Goal: Transaction & Acquisition: Subscribe to service/newsletter

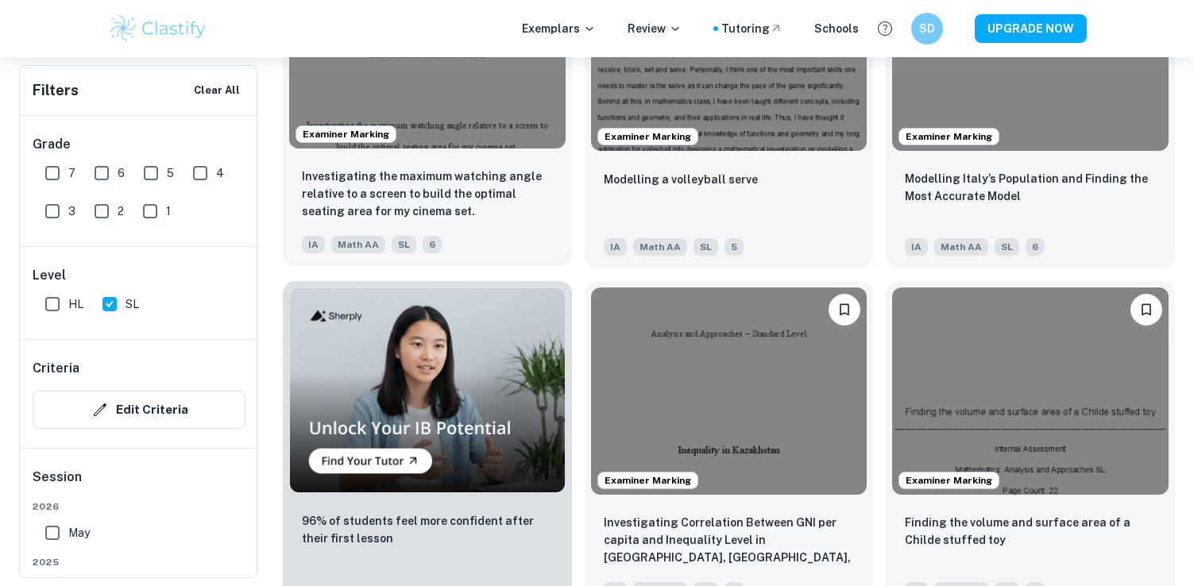
scroll to position [1017, 0]
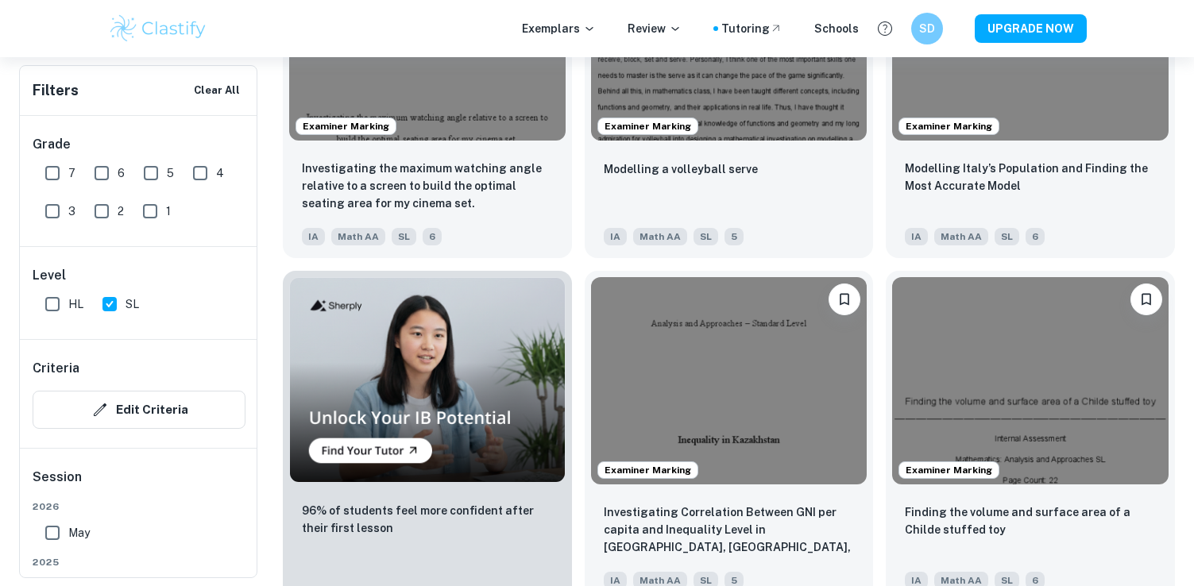
click at [55, 176] on input "7" at bounding box center [53, 173] width 32 height 32
checkbox input "true"
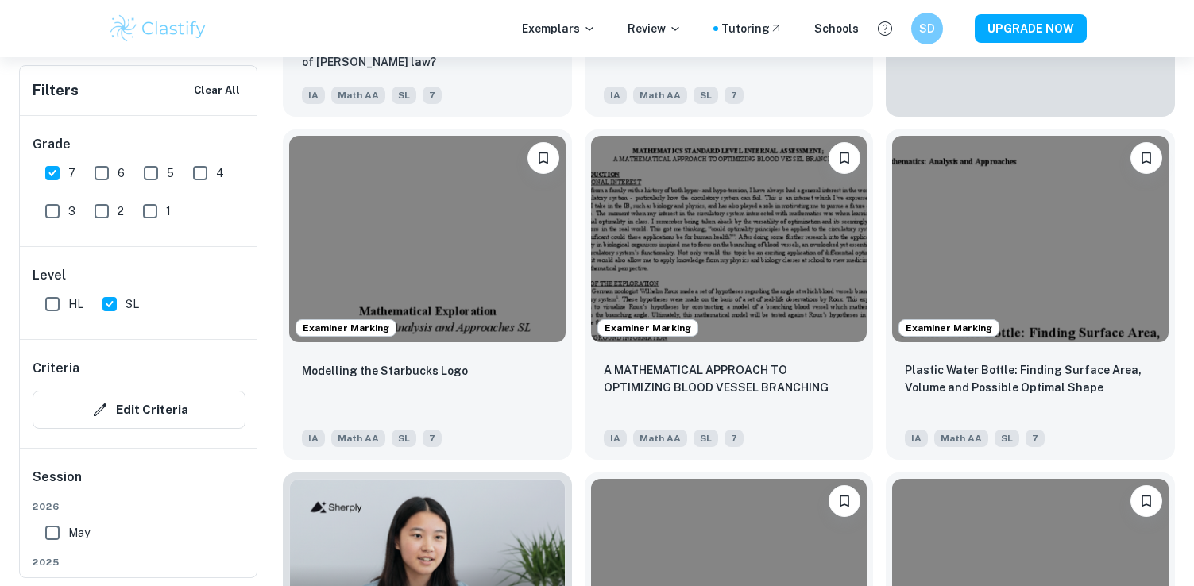
scroll to position [817, 0]
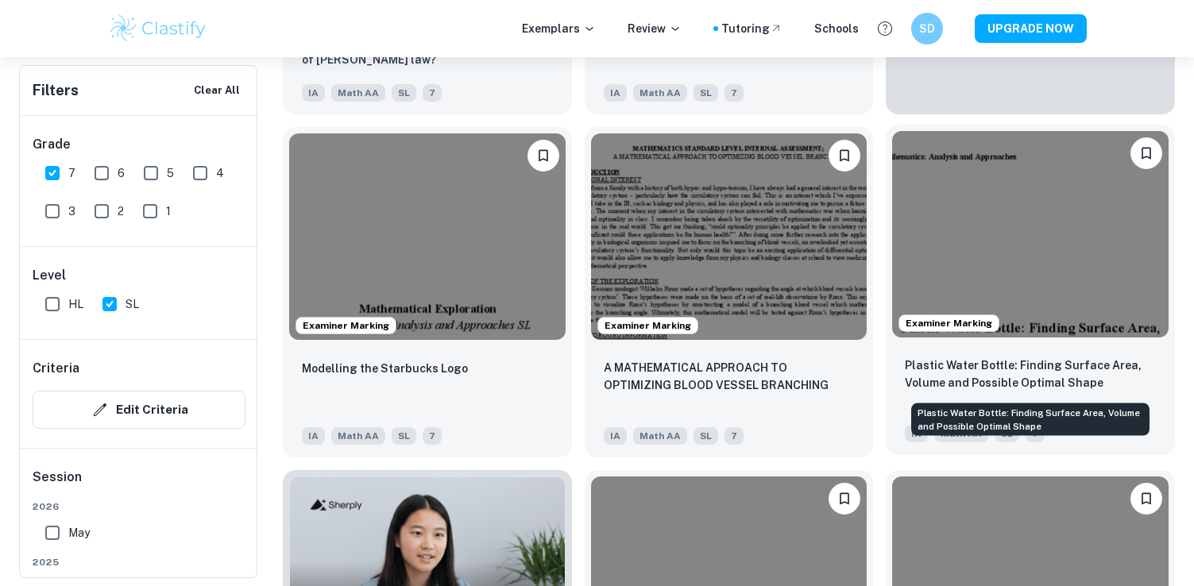
click at [1040, 368] on p "Plastic Water Bottle: Finding Surface Area, Volume and Possible Optimal Shape" at bounding box center [1030, 374] width 251 height 35
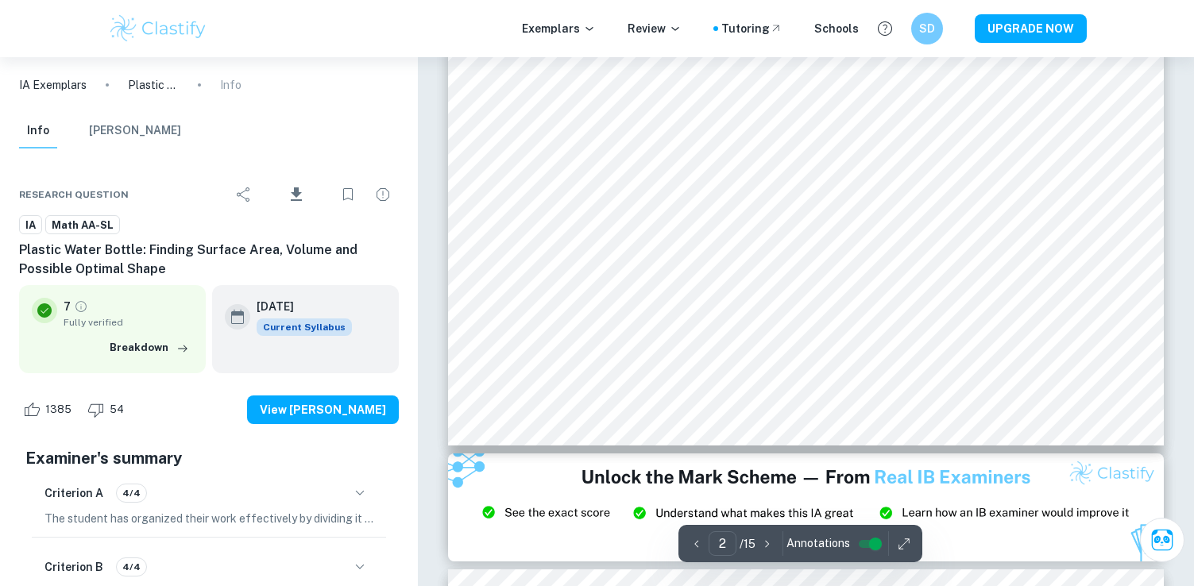
scroll to position [898, 0]
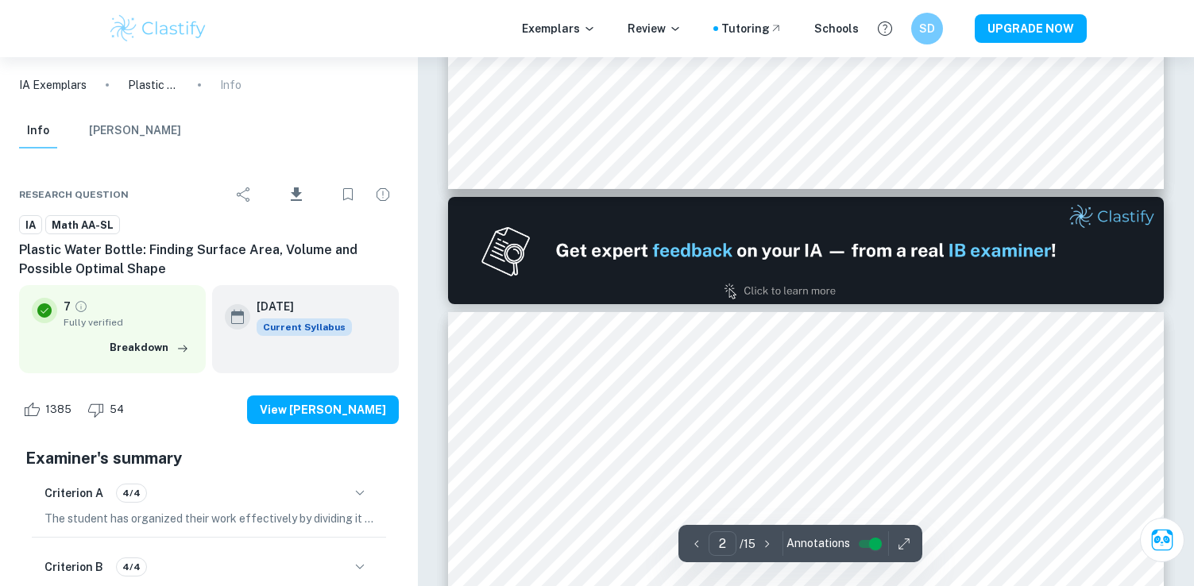
type input "1"
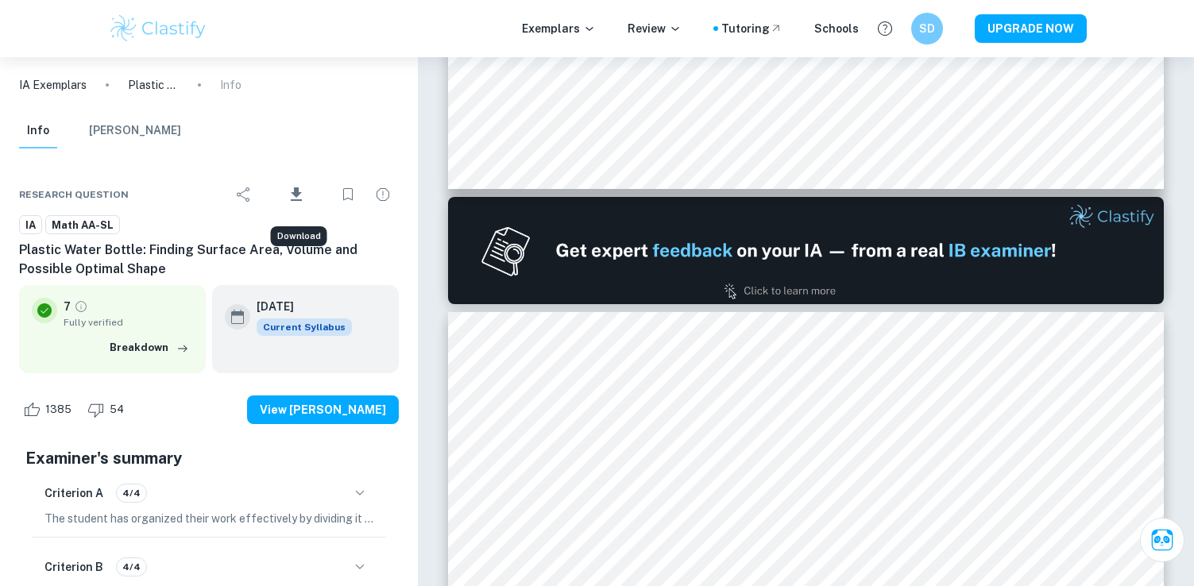
click at [291, 194] on icon "Download" at bounding box center [296, 194] width 19 height 19
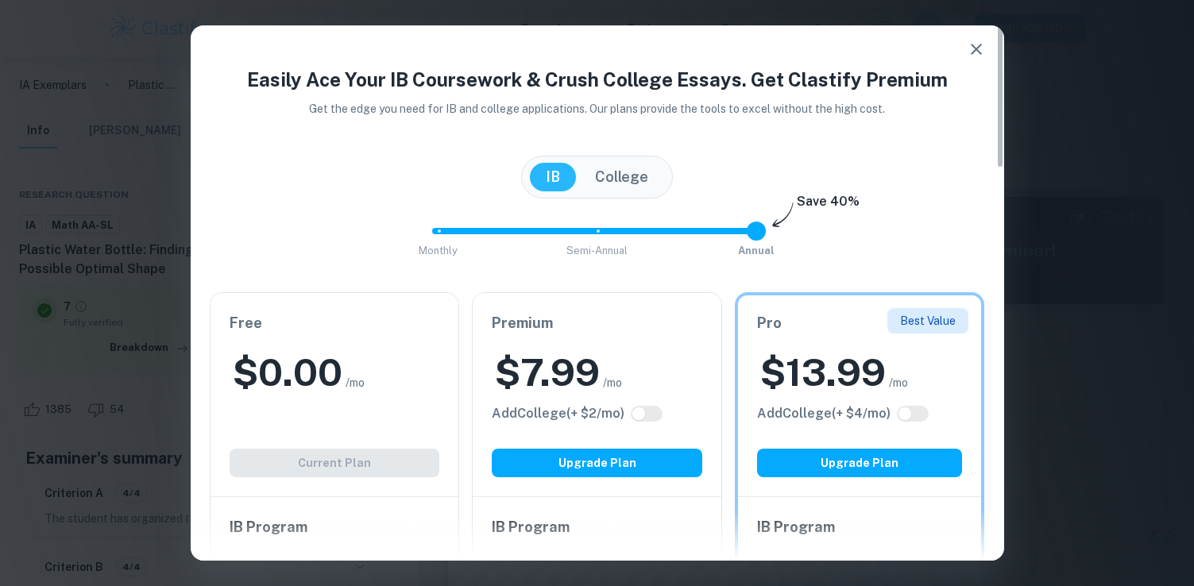
click at [917, 413] on input "checkbox" at bounding box center [905, 414] width 38 height 13
checkbox input "true"
click at [909, 411] on input "checkbox" at bounding box center [921, 414] width 38 height 13
checkbox input "false"
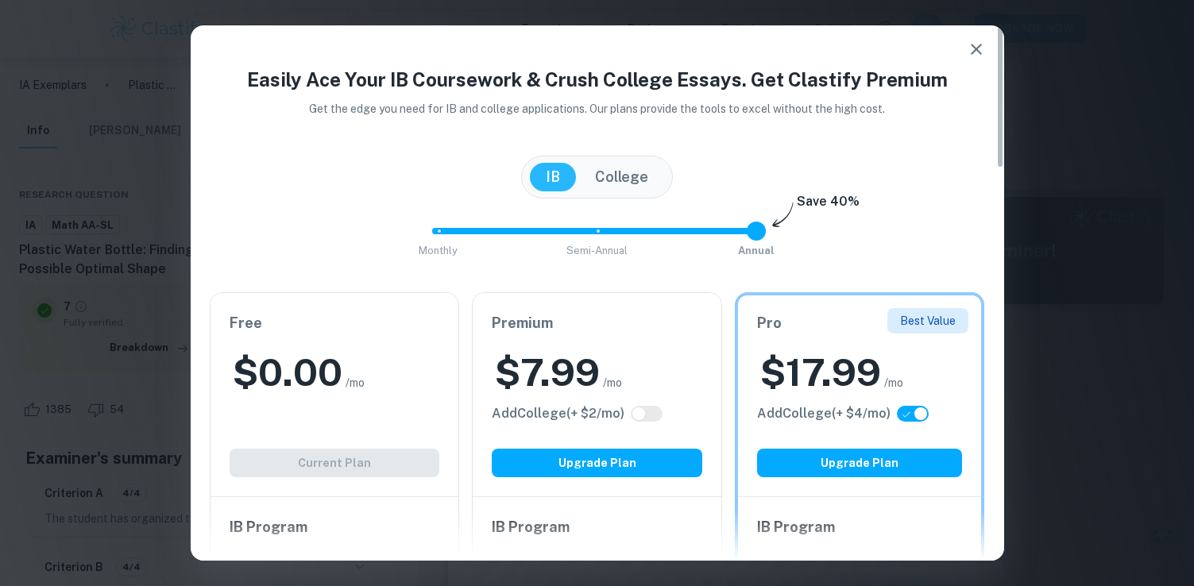
checkbox input "false"
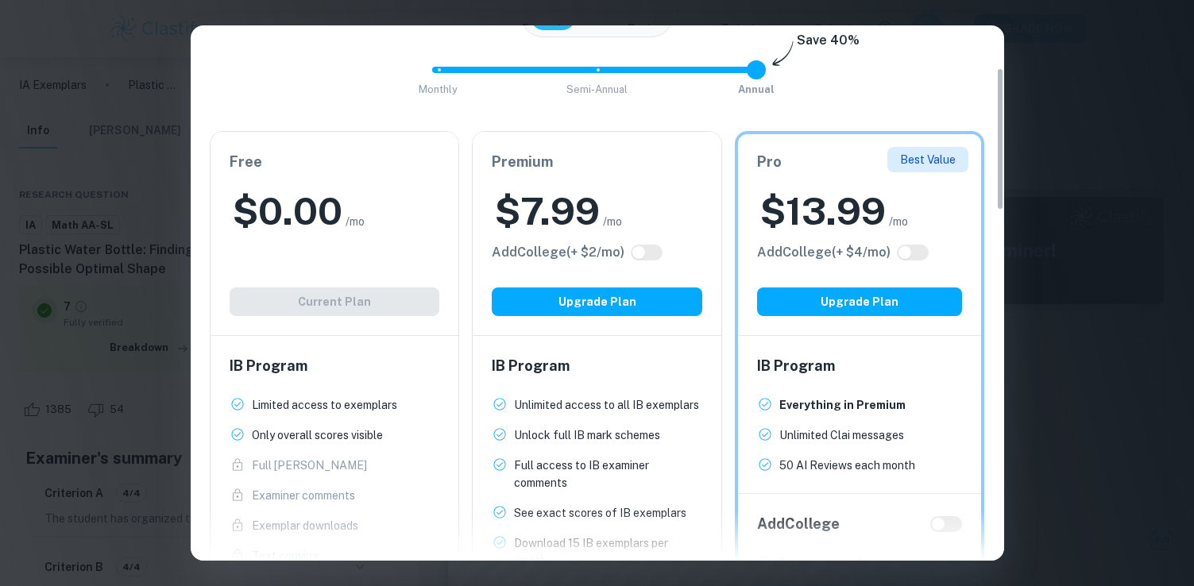
scroll to position [168, 0]
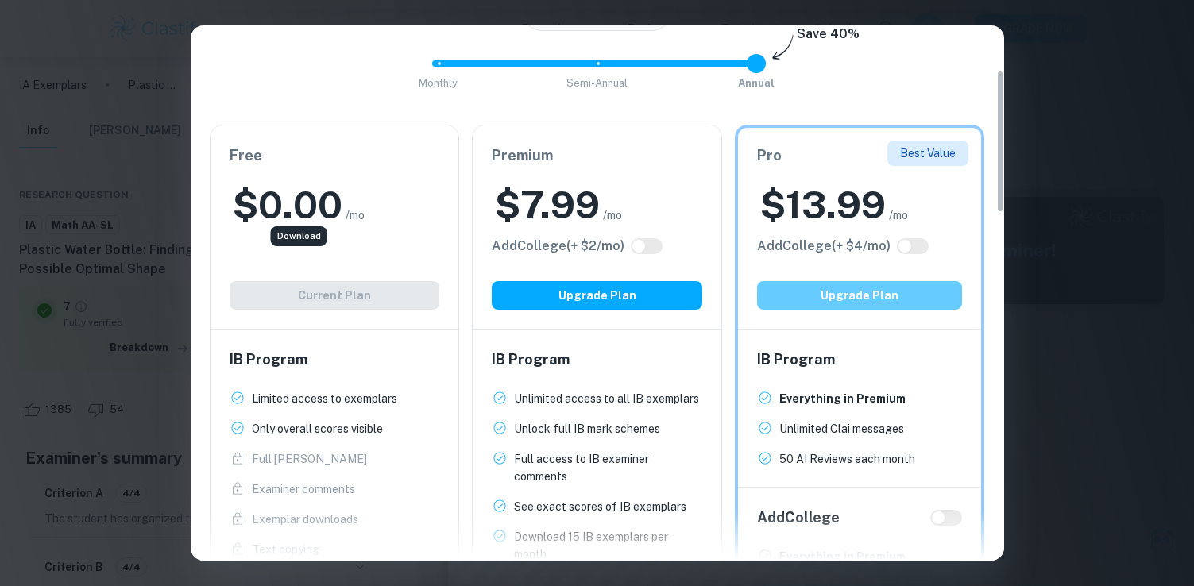
click at [904, 295] on button "Upgrade Plan" at bounding box center [860, 295] width 206 height 29
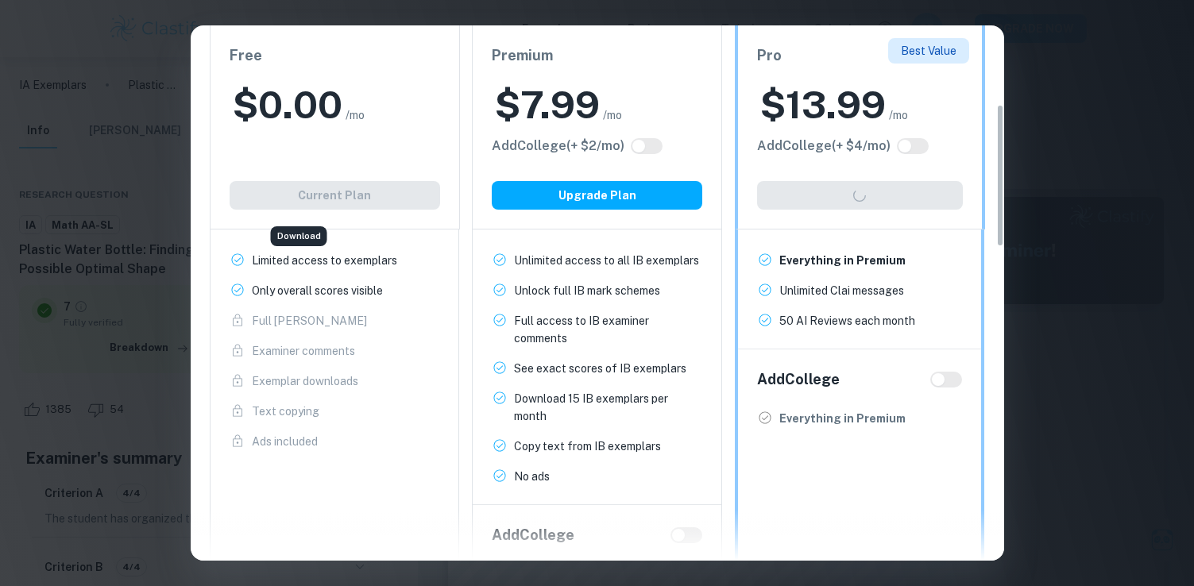
scroll to position [307, 0]
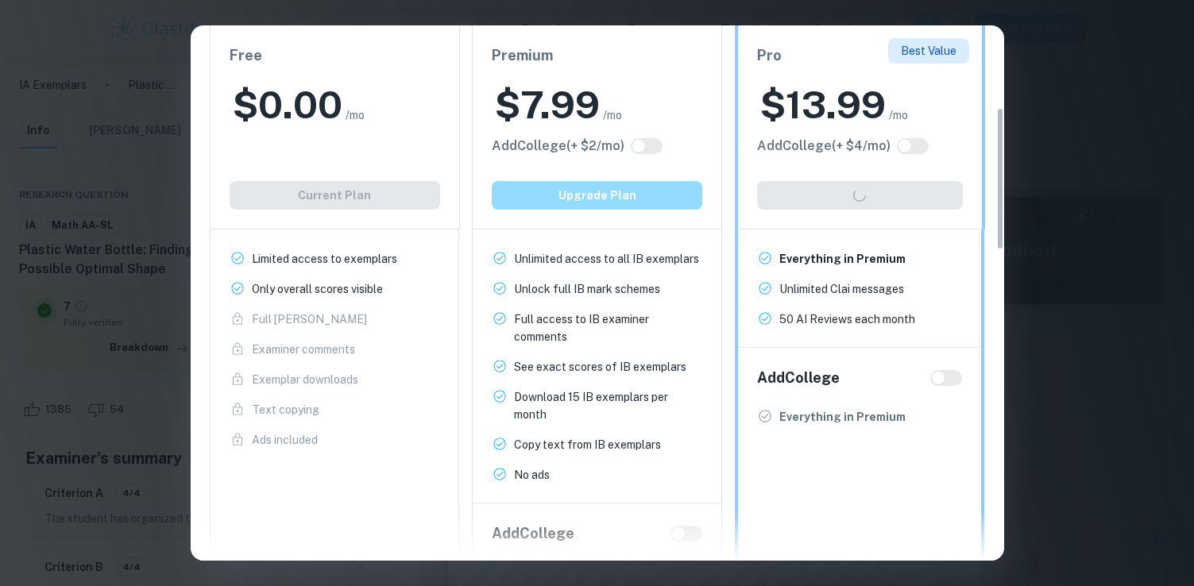
click at [583, 191] on button "Upgrade Plan" at bounding box center [597, 195] width 211 height 29
